Goal: Check status: Check status

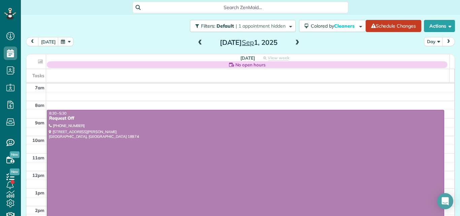
scroll to position [3, 3]
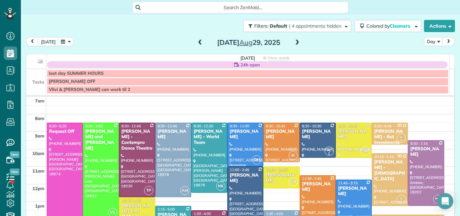
scroll to position [3, 3]
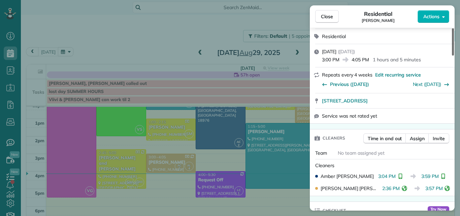
scroll to position [122, 0]
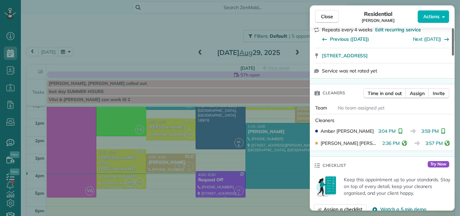
drag, startPoint x: 453, startPoint y: 50, endPoint x: 456, endPoint y: 68, distance: 18.5
click at [454, 56] on div at bounding box center [453, 41] width 2 height 27
click at [327, 15] on span "Close" at bounding box center [327, 16] width 12 height 7
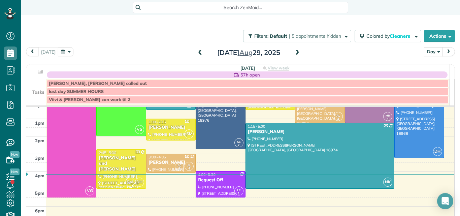
drag, startPoint x: 327, startPoint y: 15, endPoint x: 460, endPoint y: 40, distance: 135.0
click at [403, 34] on div "Filters: Default | 5 appointments hidden Colored by Cleaners Color by Cleaner C…" at bounding box center [240, 114] width 439 height 198
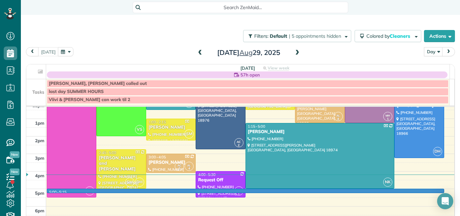
click at [432, 192] on div "7am 8am 9am 10am 11am 12pm 1pm 2pm 3pm 4pm 5pm 6pm 7pm 8pm 5:00 - 5:15 VG 8:30 …" at bounding box center [240, 136] width 428 height 245
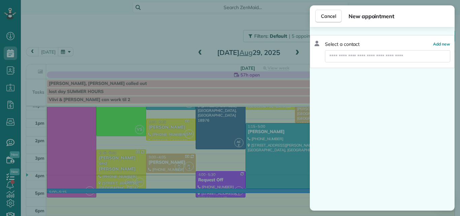
click at [292, 187] on div "Cancel New appointment Select a contact Add new" at bounding box center [230, 108] width 460 height 216
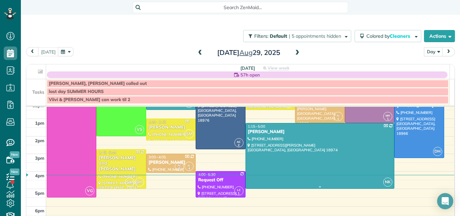
scroll to position [107, 0]
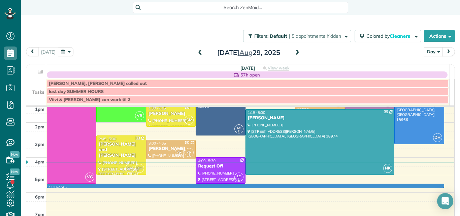
click at [290, 187] on div "7am 8am 9am 10am 11am 12pm 1pm 2pm 3pm 4pm 5pm 6pm 7pm 8pm 5:30 - 5:45 VG 8:30 …" at bounding box center [240, 122] width 428 height 245
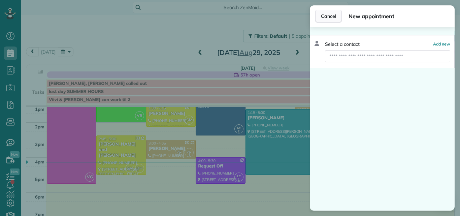
click at [332, 12] on button "Cancel" at bounding box center [328, 16] width 27 height 13
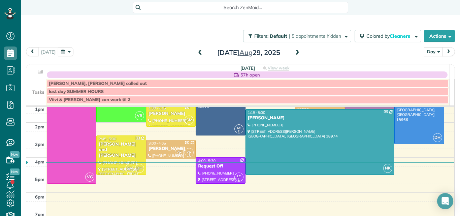
click at [332, 11] on div "Search ZenMaid…" at bounding box center [240, 7] width 215 height 11
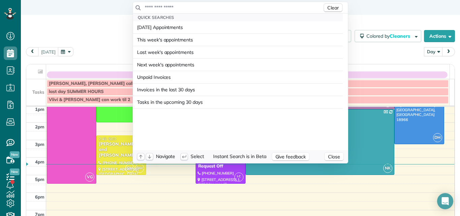
click at [76, 18] on html "Dashboard Scheduling Calendar View List View Dispatch View - Weekly scheduling …" at bounding box center [230, 108] width 460 height 216
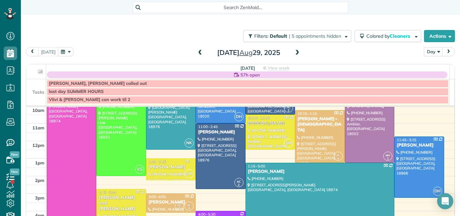
scroll to position [57, 0]
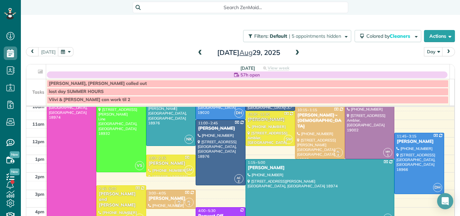
click at [138, 197] on div "[PERSON_NAME] and [PERSON_NAME]" at bounding box center [120, 199] width 45 height 17
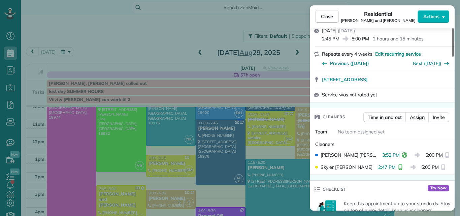
scroll to position [78, 0]
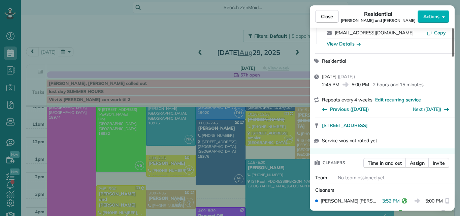
drag, startPoint x: 452, startPoint y: 50, endPoint x: 450, endPoint y: 62, distance: 12.2
click at [452, 57] on div at bounding box center [453, 42] width 2 height 28
click at [321, 14] on button "Close" at bounding box center [327, 16] width 24 height 13
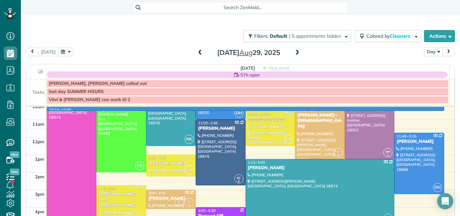
click at [407, 110] on div "7am 8am 9am 10am 11am 12pm 1pm 2pm 3pm 4pm 5pm 6pm 7pm 8pm 10:15 - 10:30 VG 8:3…" at bounding box center [240, 172] width 428 height 245
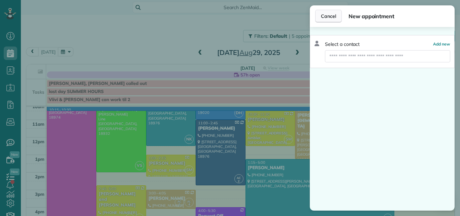
click at [331, 15] on span "Cancel" at bounding box center [328, 16] width 15 height 7
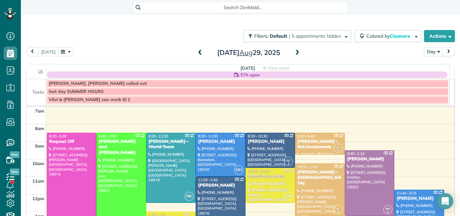
click at [302, 148] on div "[PERSON_NAME] - Bet Investments" at bounding box center [319, 144] width 45 height 11
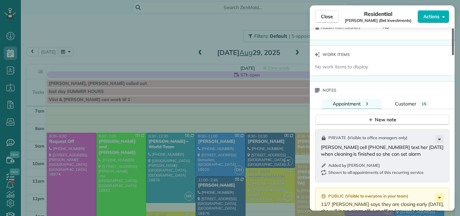
scroll to position [735, 0]
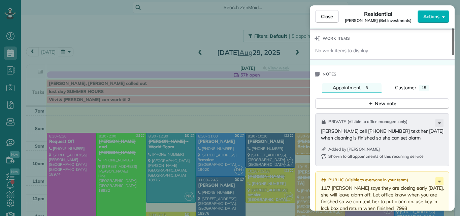
drag, startPoint x: 452, startPoint y: 44, endPoint x: 460, endPoint y: 152, distance: 108.3
click at [454, 55] on div at bounding box center [453, 41] width 2 height 27
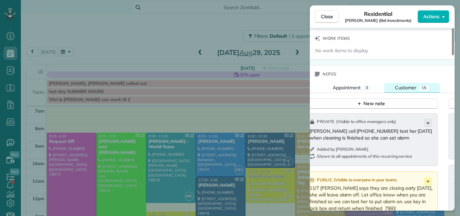
click at [409, 84] on div "Customer" at bounding box center [405, 87] width 21 height 7
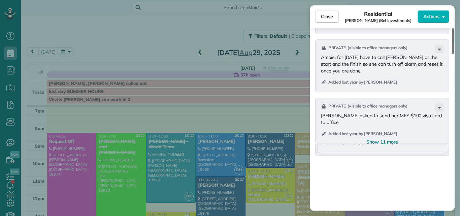
scroll to position [955, 0]
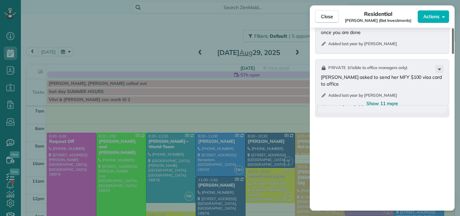
drag, startPoint x: 454, startPoint y: 137, endPoint x: 453, endPoint y: 171, distance: 34.4
click at [453, 54] on div at bounding box center [453, 41] width 2 height 26
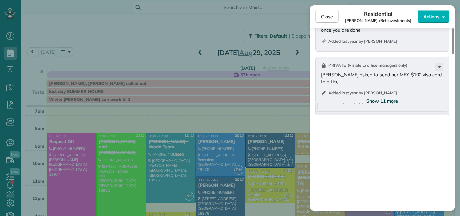
click at [392, 98] on span "Show 11 more" at bounding box center [382, 101] width 32 height 7
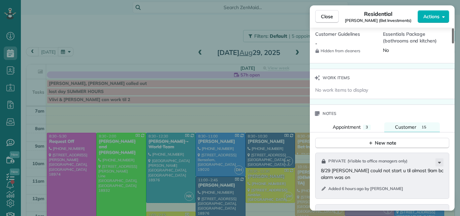
scroll to position [700, 0]
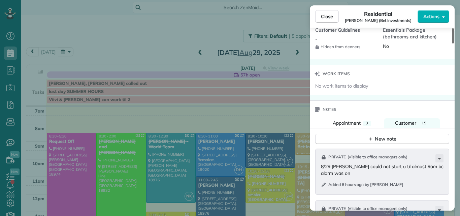
drag, startPoint x: 452, startPoint y: 117, endPoint x: 442, endPoint y: 94, distance: 25.3
click at [452, 43] on div at bounding box center [453, 35] width 2 height 15
click at [409, 120] on span "Customer" at bounding box center [405, 123] width 21 height 6
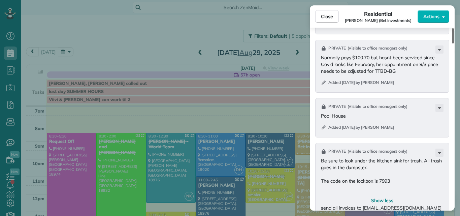
scroll to position [1750, 0]
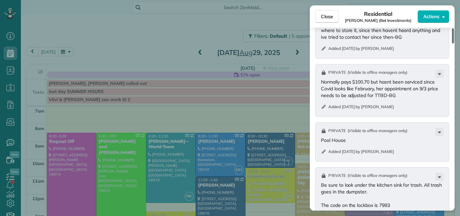
drag, startPoint x: 451, startPoint y: 94, endPoint x: 425, endPoint y: 181, distance: 91.1
click at [452, 43] on div at bounding box center [453, 35] width 2 height 15
drag, startPoint x: 424, startPoint y: 184, endPoint x: 363, endPoint y: 186, distance: 60.6
click at [363, 186] on p "Be sure to look under the kitchen sink for trash. All trash goes in the dumpste…" at bounding box center [383, 208] width 124 height 54
click at [321, 16] on span "Close" at bounding box center [327, 16] width 12 height 7
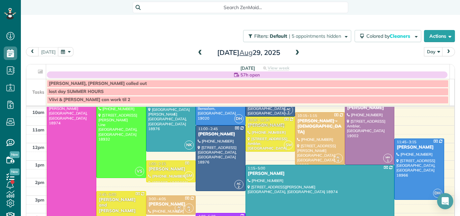
scroll to position [65, 0]
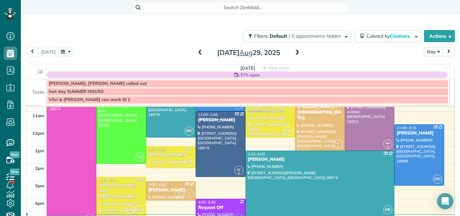
click at [121, 185] on div "[PERSON_NAME] and [PERSON_NAME]" at bounding box center [120, 191] width 45 height 17
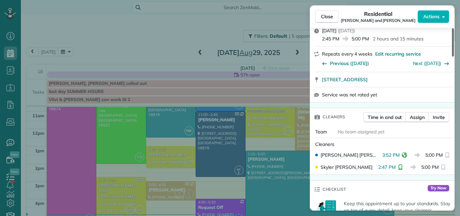
scroll to position [111, 0]
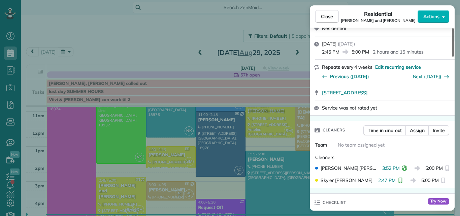
drag, startPoint x: 453, startPoint y: 52, endPoint x: 448, endPoint y: 69, distance: 17.9
click at [452, 57] on div at bounding box center [453, 42] width 2 height 28
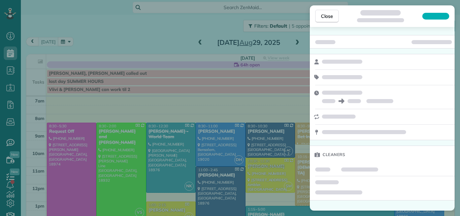
scroll to position [9, 0]
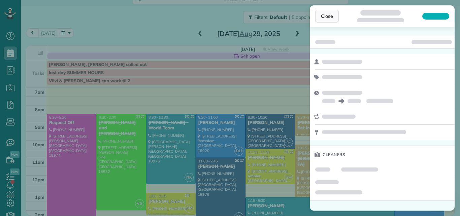
click at [322, 13] on span "Close" at bounding box center [327, 16] width 12 height 7
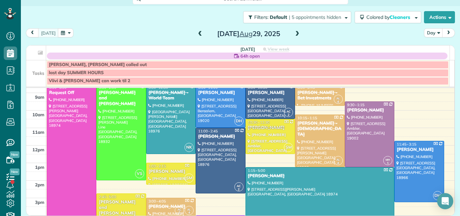
scroll to position [48, 0]
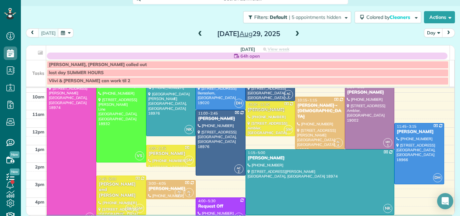
click at [135, 184] on div "[PERSON_NAME] and [PERSON_NAME]" at bounding box center [120, 189] width 45 height 17
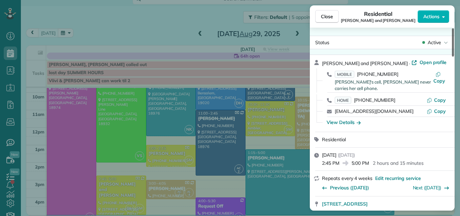
drag, startPoint x: 452, startPoint y: 51, endPoint x: 454, endPoint y: 47, distance: 4.3
click at [454, 47] on div at bounding box center [453, 42] width 2 height 28
click at [321, 14] on button "Close" at bounding box center [327, 16] width 24 height 13
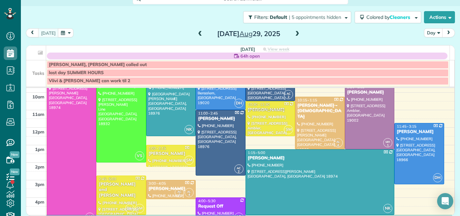
click at [196, 35] on span at bounding box center [199, 34] width 7 height 6
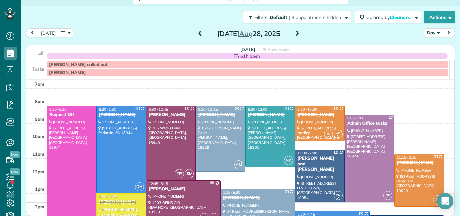
click at [196, 35] on span at bounding box center [199, 34] width 7 height 6
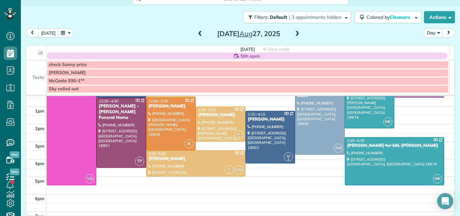
scroll to position [97, 0]
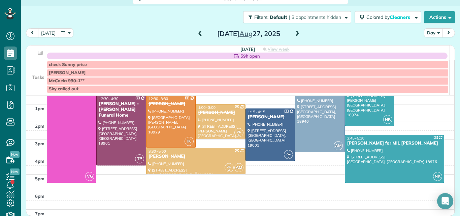
click at [206, 164] on div at bounding box center [195, 161] width 99 height 26
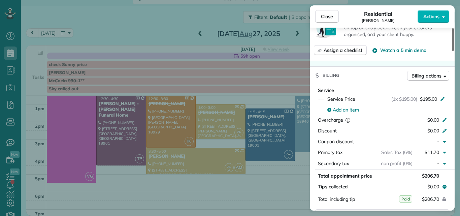
scroll to position [285, 0]
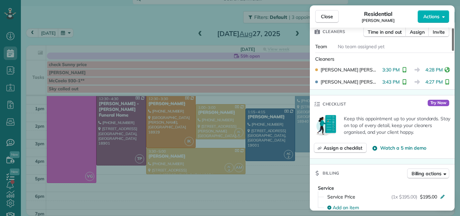
drag, startPoint x: 452, startPoint y: 39, endPoint x: 458, endPoint y: 74, distance: 35.7
click at [454, 51] on div at bounding box center [453, 39] width 2 height 23
click at [330, 12] on button "Close" at bounding box center [327, 16] width 24 height 13
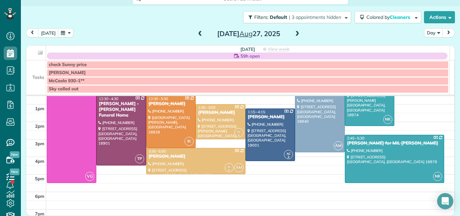
click at [294, 33] on span at bounding box center [297, 34] width 7 height 6
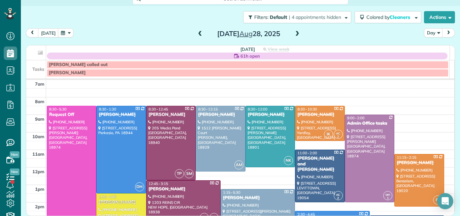
click at [294, 33] on span at bounding box center [297, 34] width 7 height 6
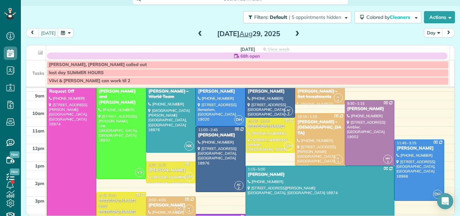
scroll to position [65, 0]
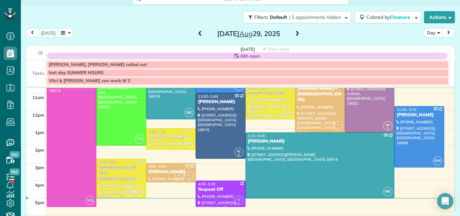
click at [120, 178] on div at bounding box center [121, 178] width 49 height 39
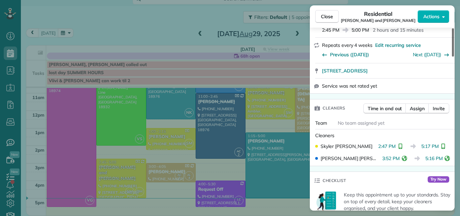
scroll to position [153, 0]
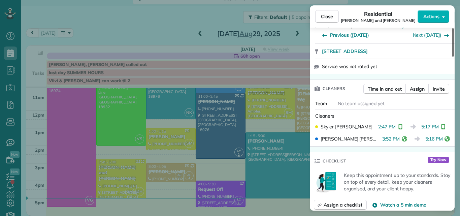
drag, startPoint x: 452, startPoint y: 44, endPoint x: 448, endPoint y: 68, distance: 24.0
click at [452, 57] on div at bounding box center [453, 42] width 2 height 28
click at [324, 15] on span "Close" at bounding box center [327, 16] width 12 height 7
